Goal: Book appointment/travel/reservation

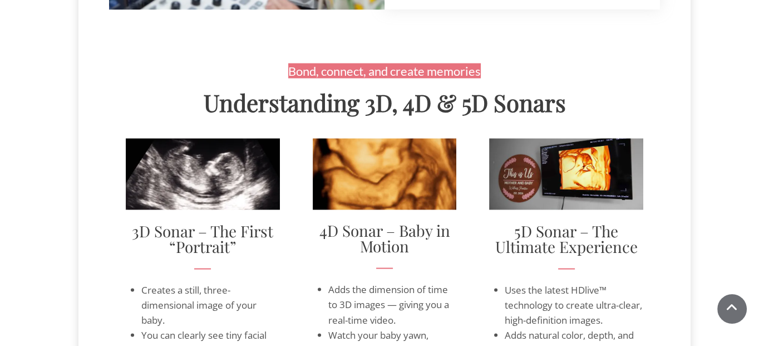
scroll to position [2004, 0]
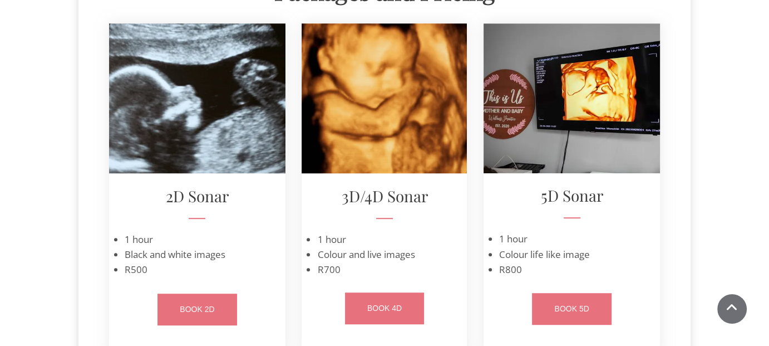
scroll to position [779, 0]
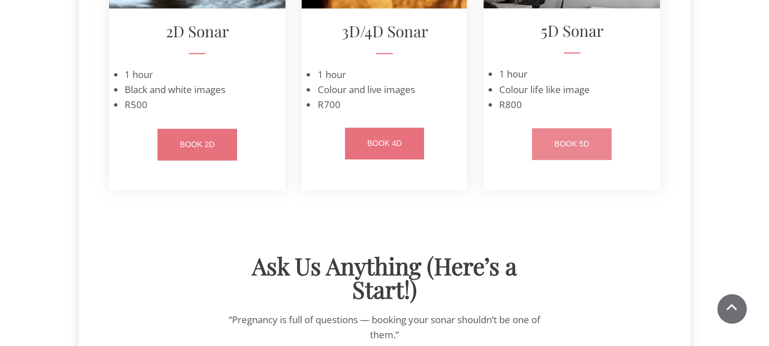
click at [576, 160] on link "BOOK 5D" at bounding box center [571, 144] width 79 height 32
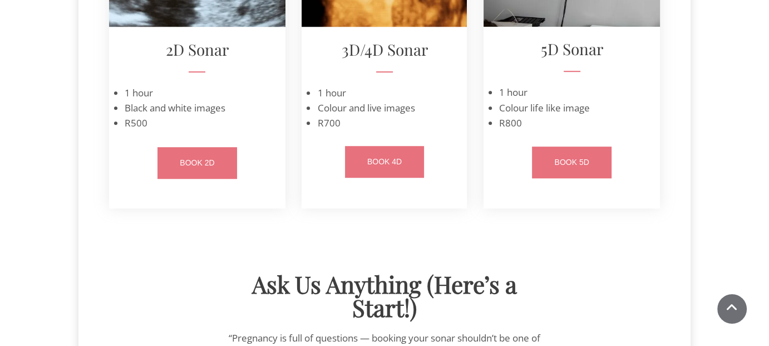
scroll to position [779, 0]
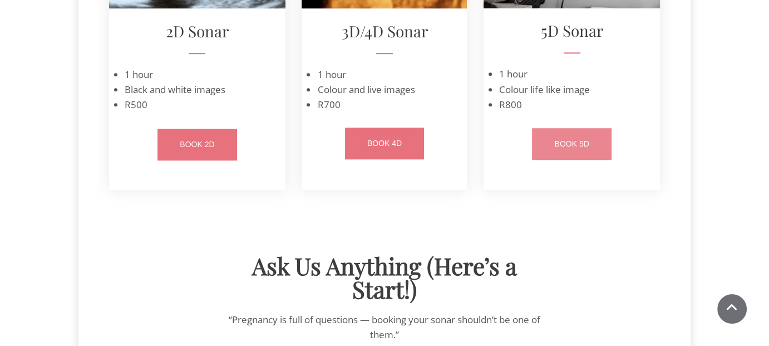
click at [587, 148] on span "BOOK 5D" at bounding box center [571, 143] width 35 height 9
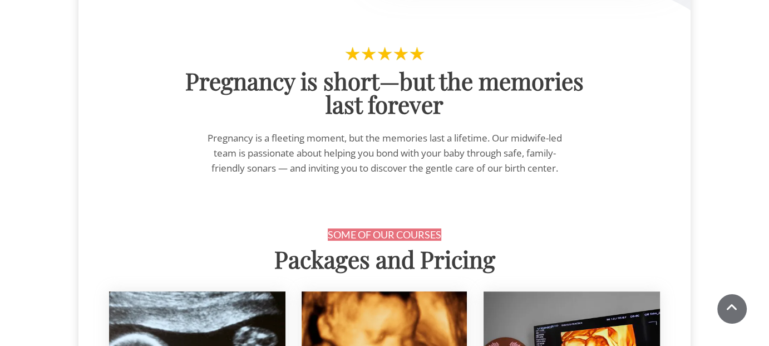
scroll to position [278, 0]
